Goal: Information Seeking & Learning: Learn about a topic

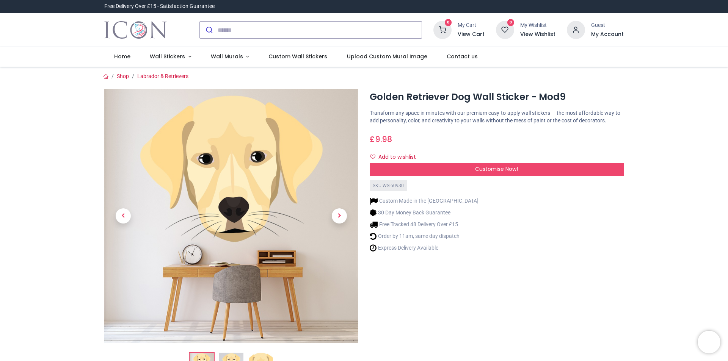
click at [607, 77] on ol "Shop Labrador & Retrievers" at bounding box center [368, 77] width 531 height 8
click at [289, 30] on input "search" at bounding box center [320, 30] width 204 height 17
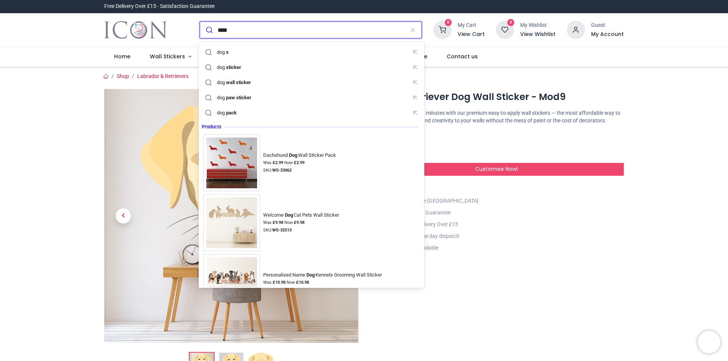
type input "****"
click at [200, 22] on button "submit" at bounding box center [209, 30] width 18 height 17
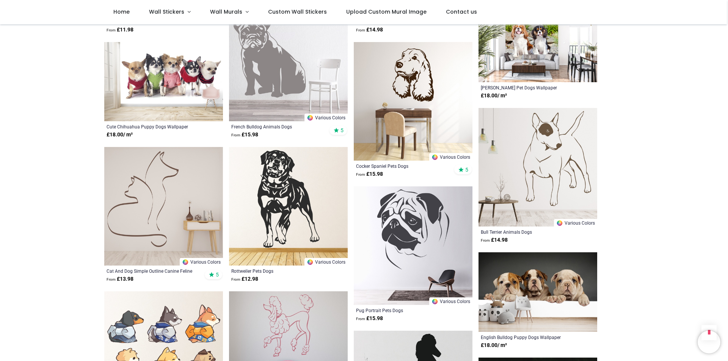
scroll to position [682, 0]
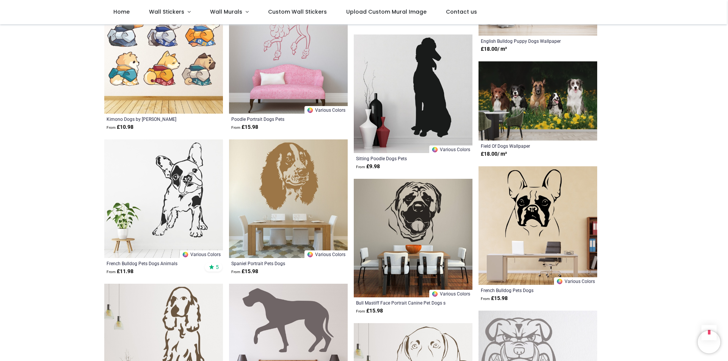
scroll to position [996, 0]
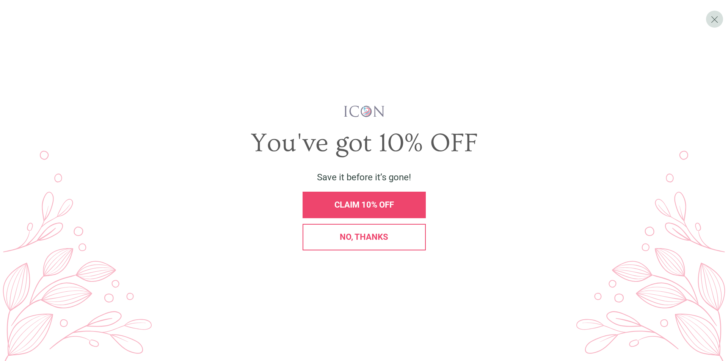
click at [385, 242] on span "No, thanks" at bounding box center [364, 236] width 49 height 9
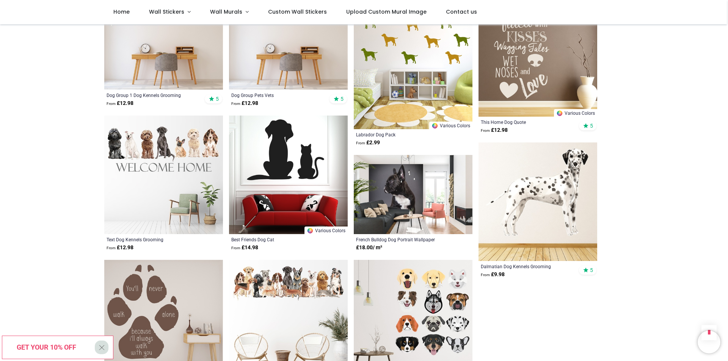
scroll to position [1744, 0]
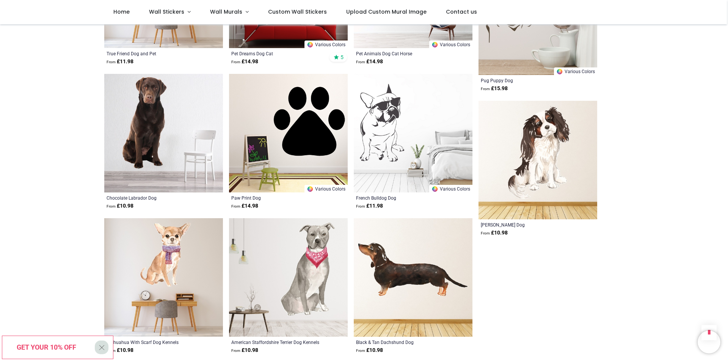
scroll to position [2881, 0]
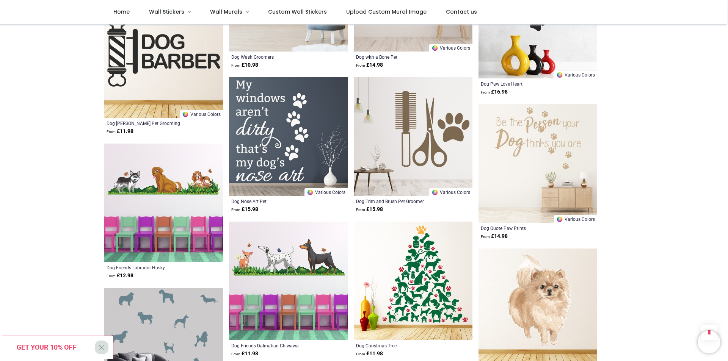
scroll to position [3639, 0]
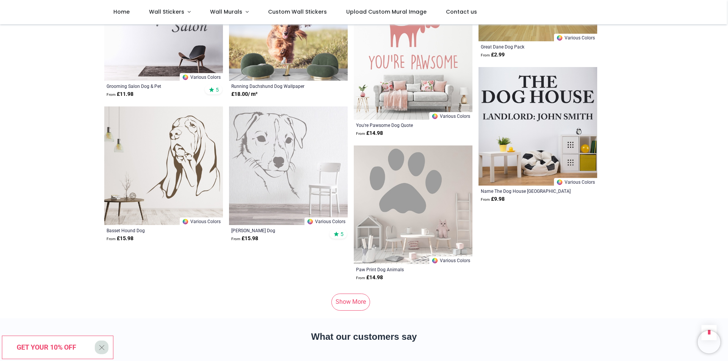
scroll to position [4815, 0]
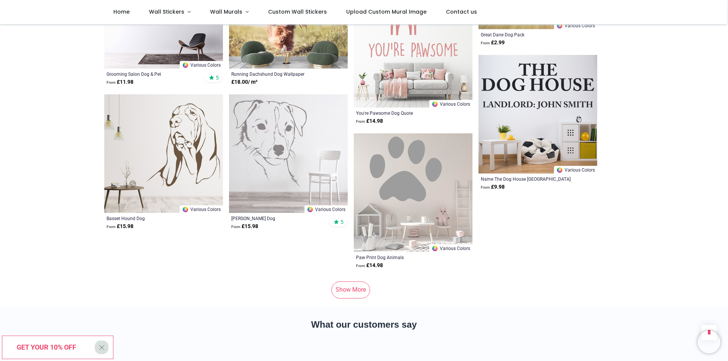
click at [347, 282] on link "Show More" at bounding box center [350, 290] width 39 height 17
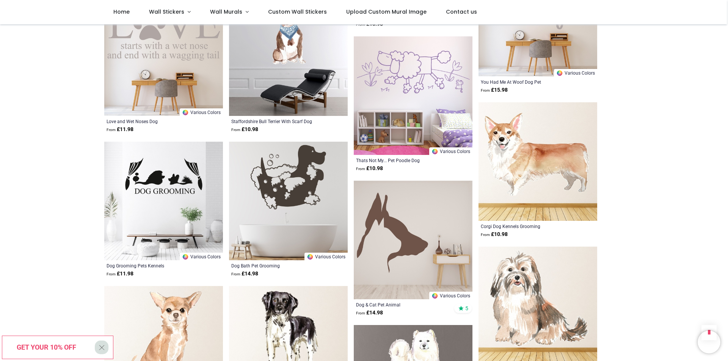
scroll to position [5649, 0]
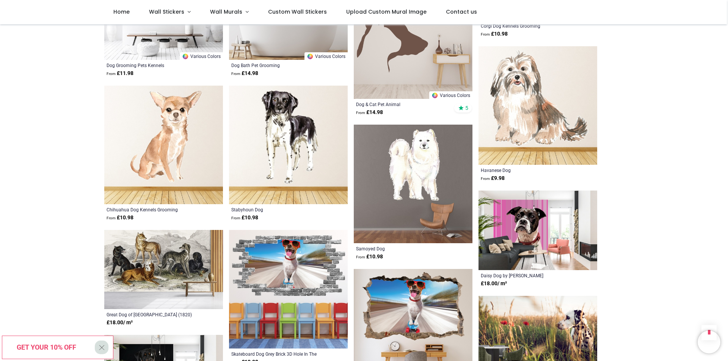
scroll to position [5838, 0]
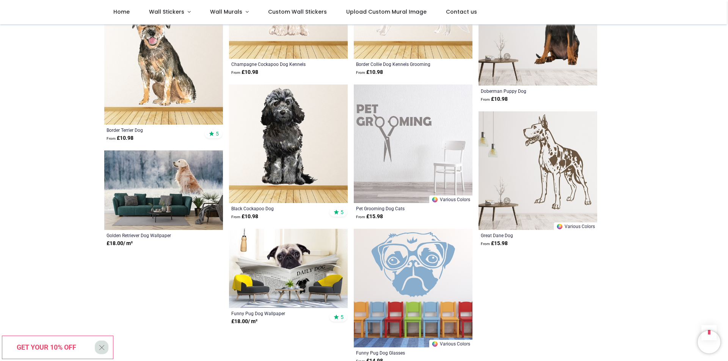
scroll to position [6710, 0]
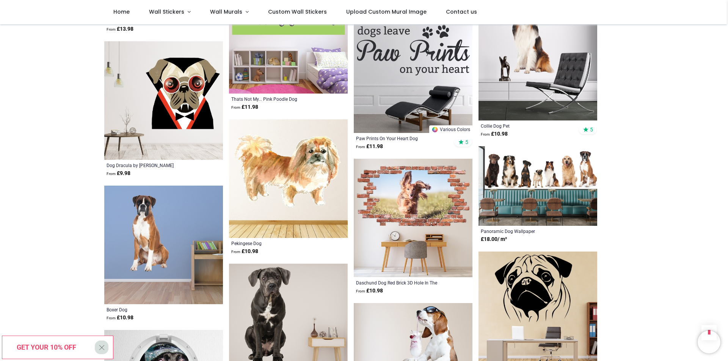
scroll to position [7393, 0]
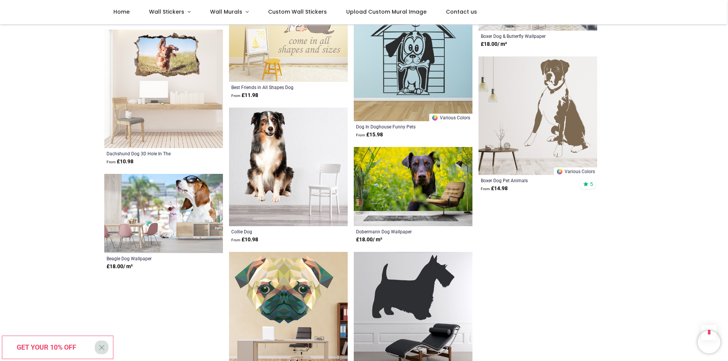
scroll to position [8757, 0]
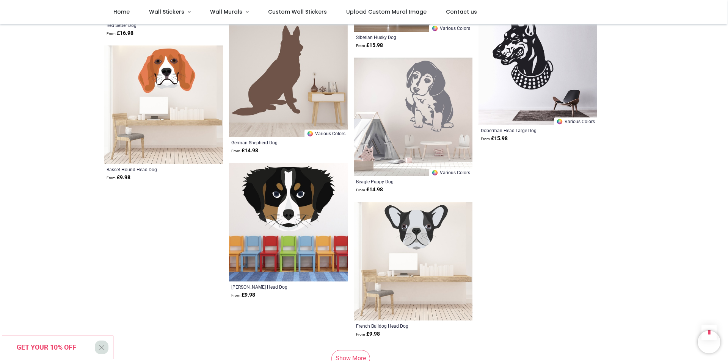
scroll to position [9743, 0]
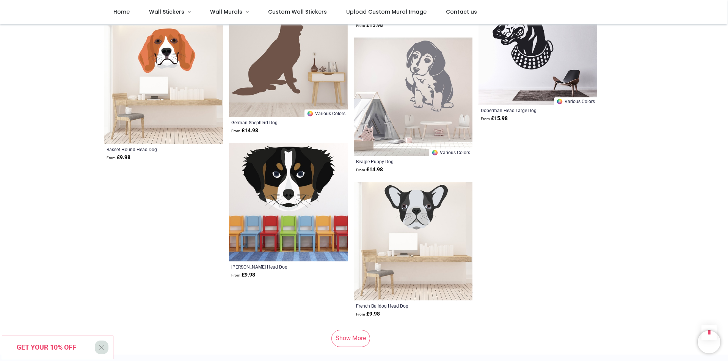
click at [351, 330] on link "Show More" at bounding box center [350, 338] width 39 height 17
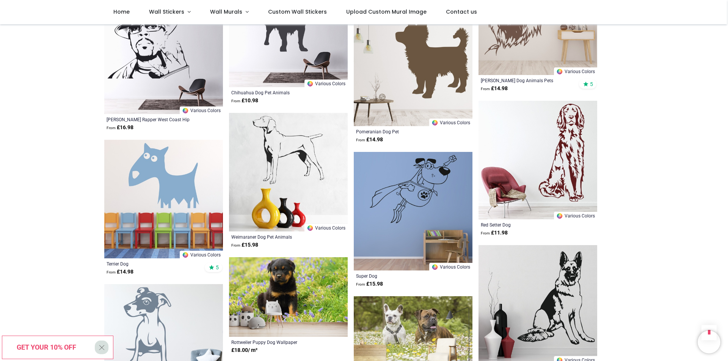
scroll to position [10539, 0]
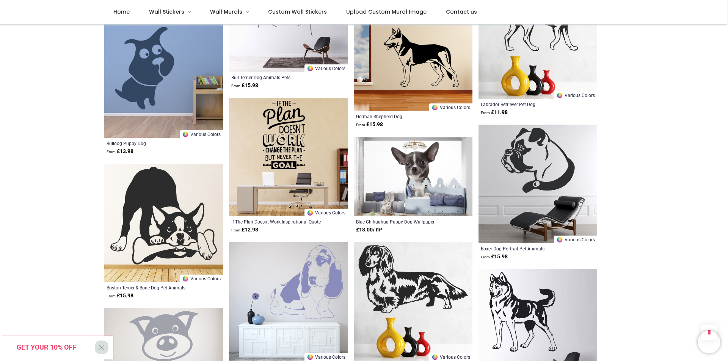
scroll to position [11487, 0]
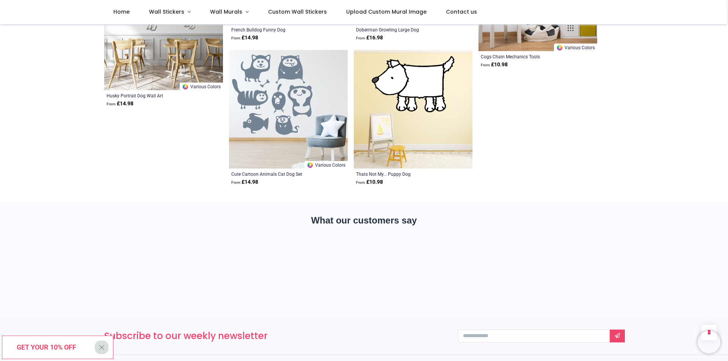
scroll to position [12435, 0]
